Goal: Task Accomplishment & Management: Complete application form

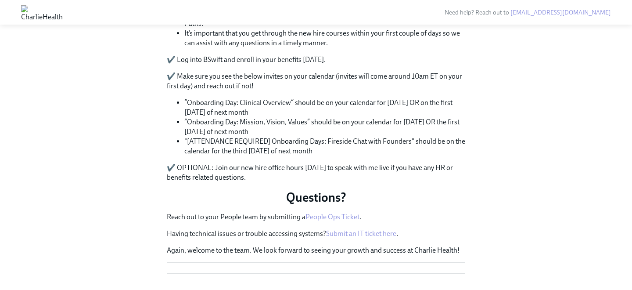
scroll to position [517, 0]
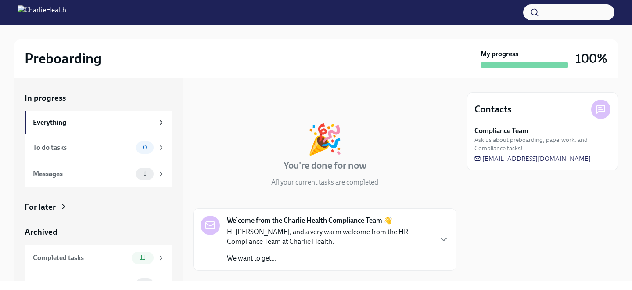
scroll to position [17, 0]
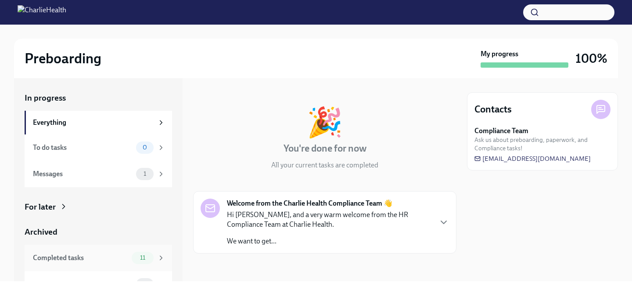
click at [159, 248] on div "Completed tasks 11" at bounding box center [98, 257] width 147 height 26
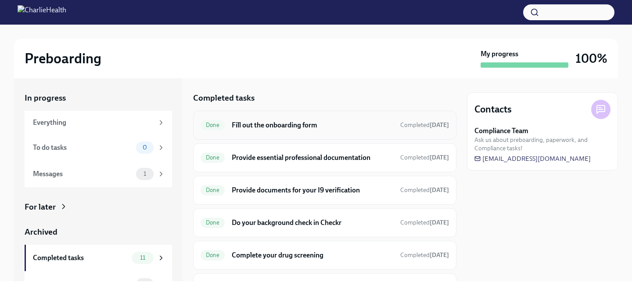
click at [245, 128] on h6 "Fill out the onboarding form" at bounding box center [313, 125] width 162 height 10
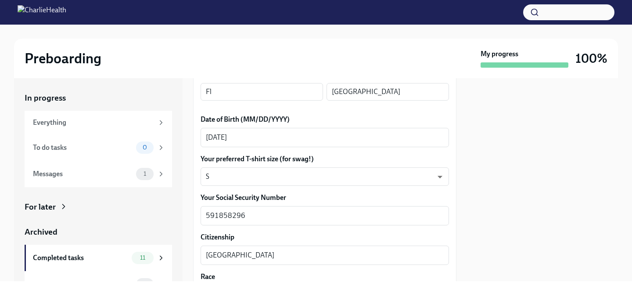
scroll to position [399, 0]
